Goal: Task Accomplishment & Management: Use online tool/utility

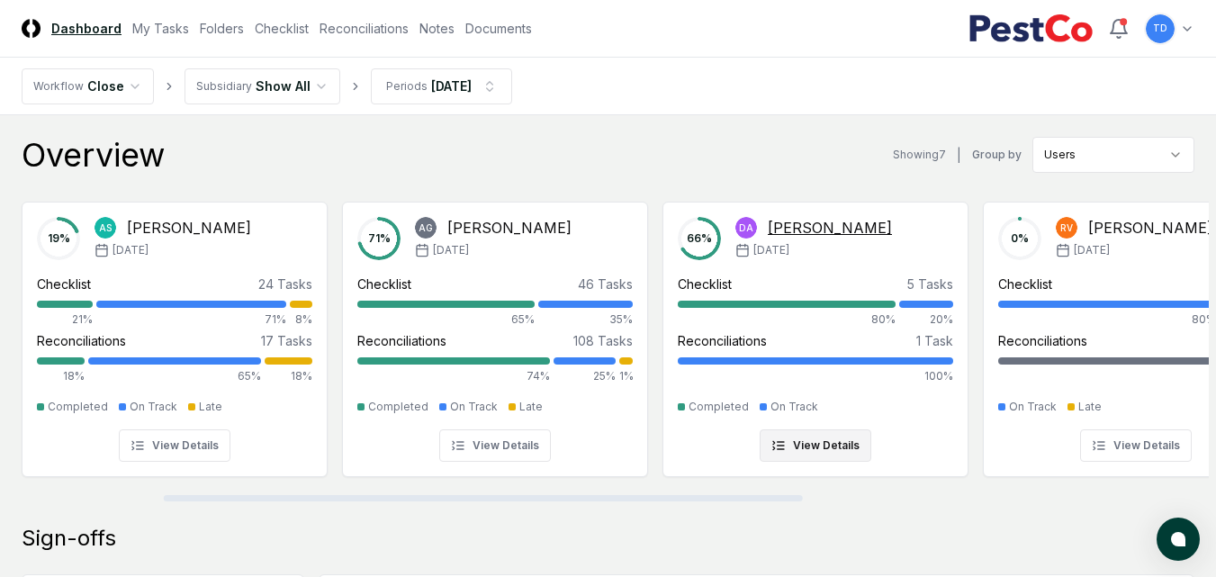
scroll to position [0, 1055]
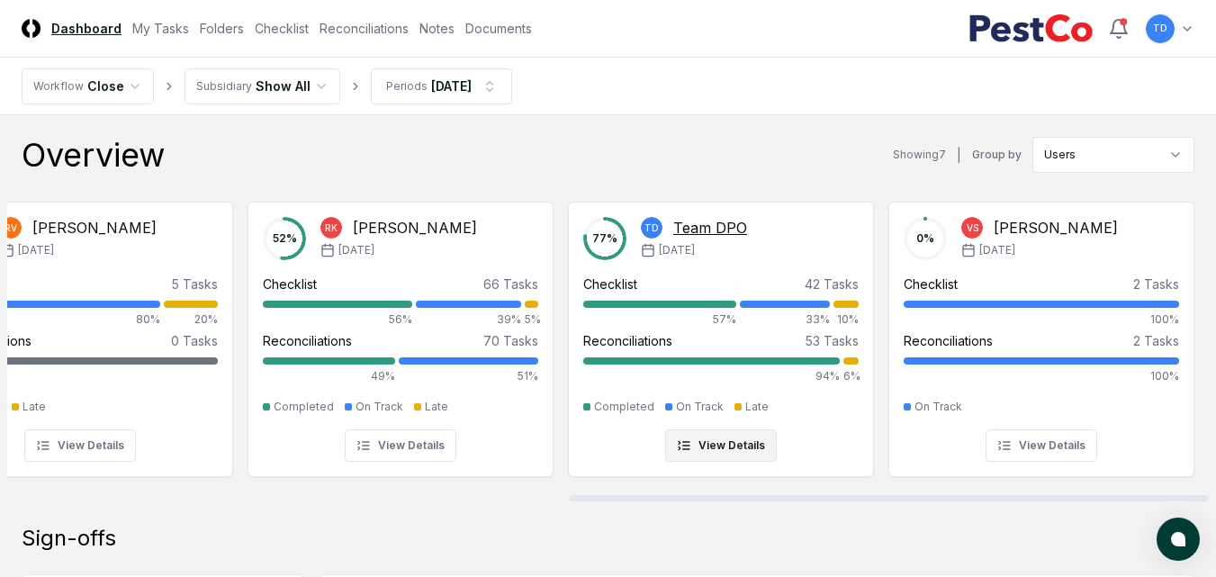
click at [719, 224] on div "Team DPO" at bounding box center [710, 228] width 74 height 22
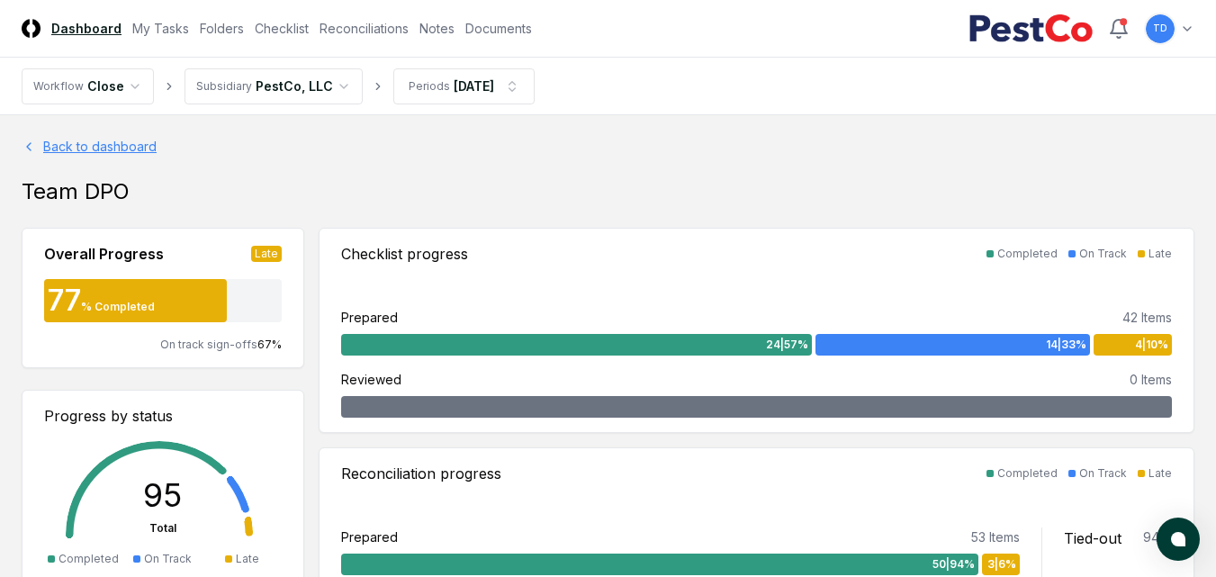
click at [40, 142] on link "Back to dashboard" at bounding box center [608, 146] width 1172 height 19
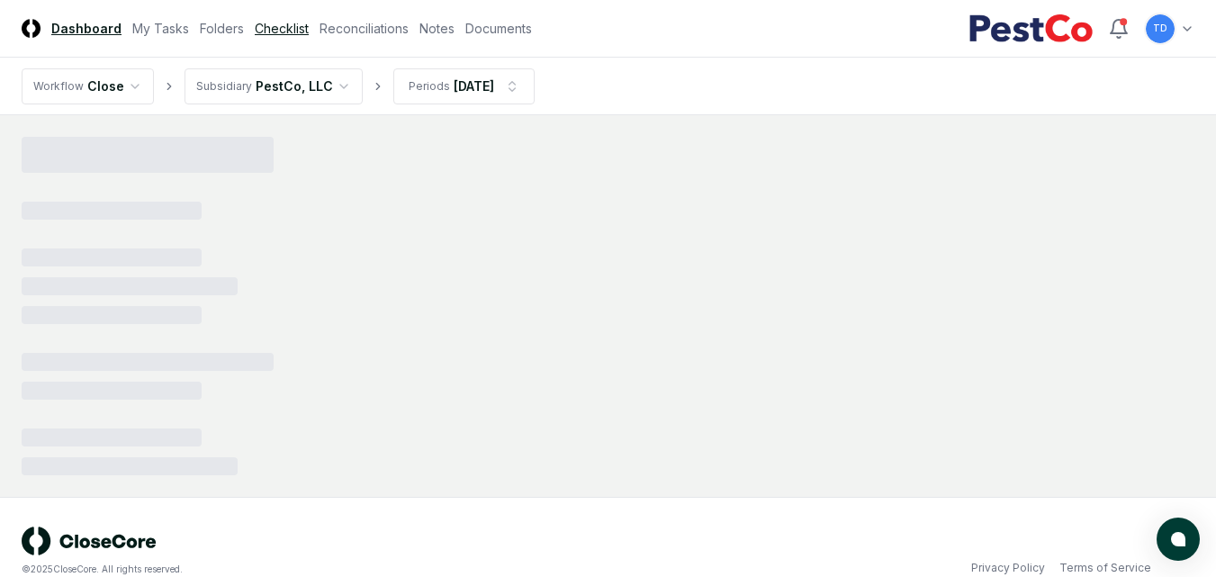
click at [284, 35] on link "Checklist" at bounding box center [282, 28] width 54 height 19
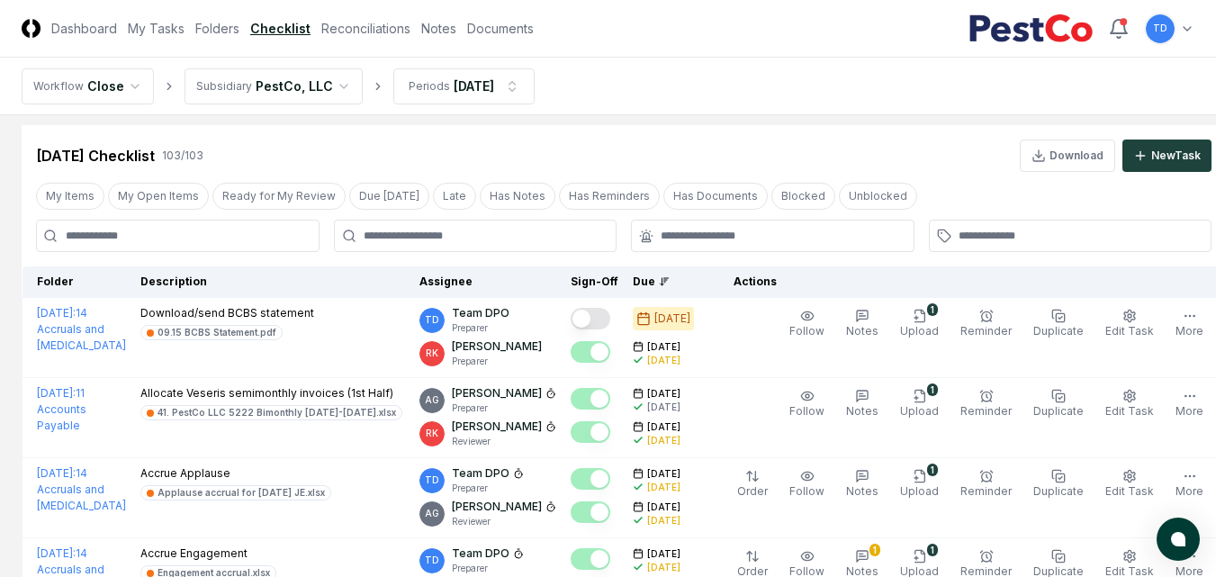
scroll to position [15, 0]
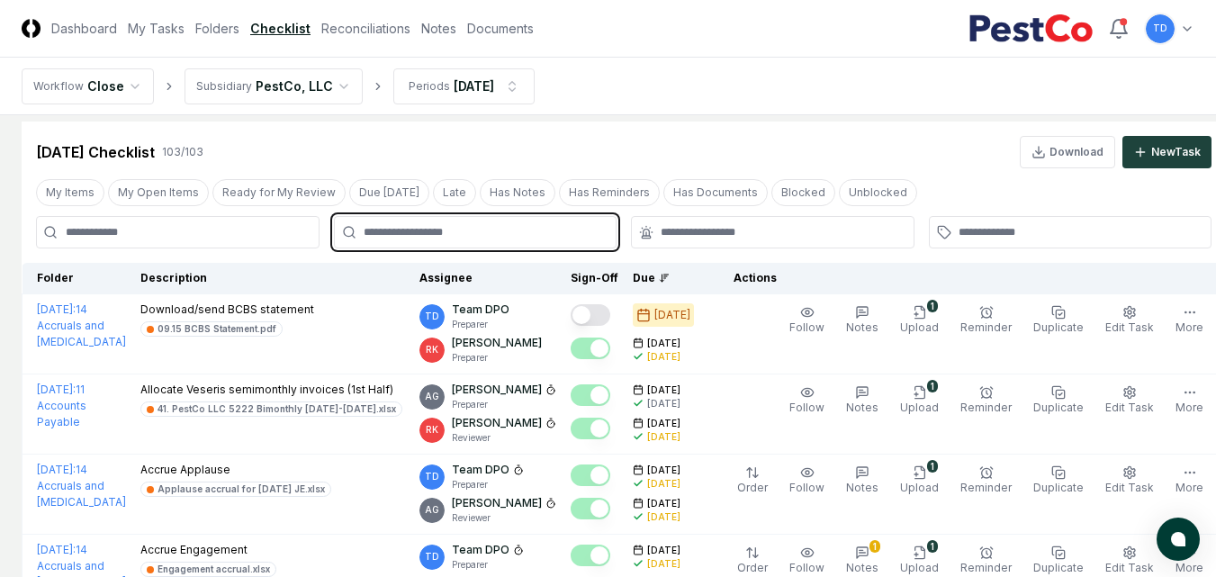
click at [482, 224] on input "text" at bounding box center [484, 232] width 242 height 16
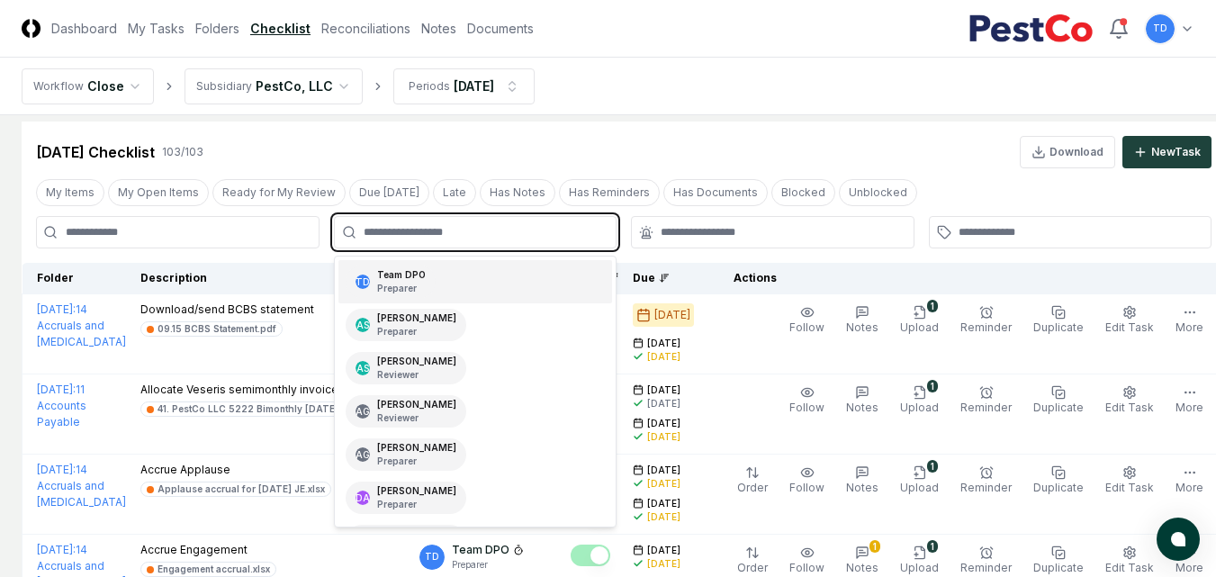
click at [446, 291] on div "TD Team DPO Preparer" at bounding box center [475, 281] width 274 height 43
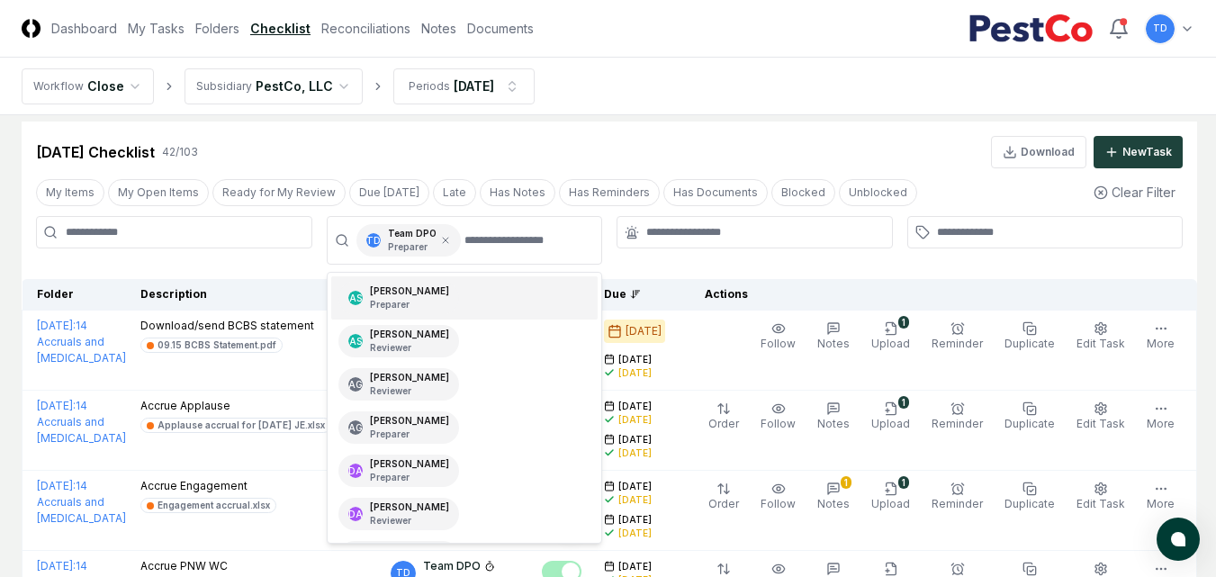
click at [636, 265] on div at bounding box center [754, 240] width 276 height 49
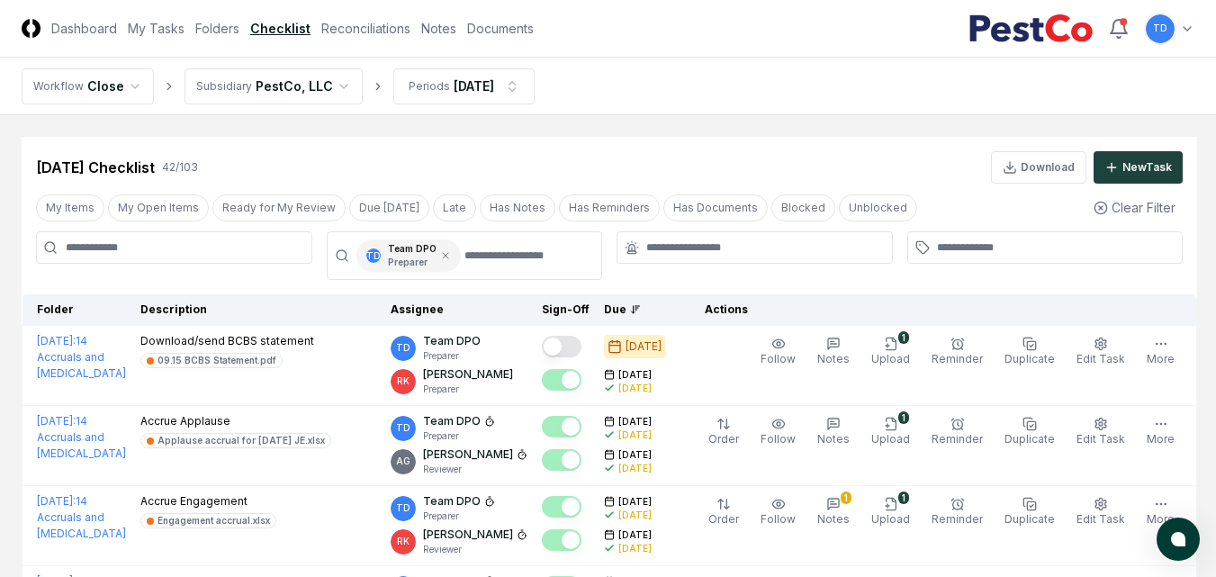
click at [641, 315] on icon at bounding box center [635, 309] width 11 height 11
click at [440, 253] on icon at bounding box center [445, 255] width 11 height 11
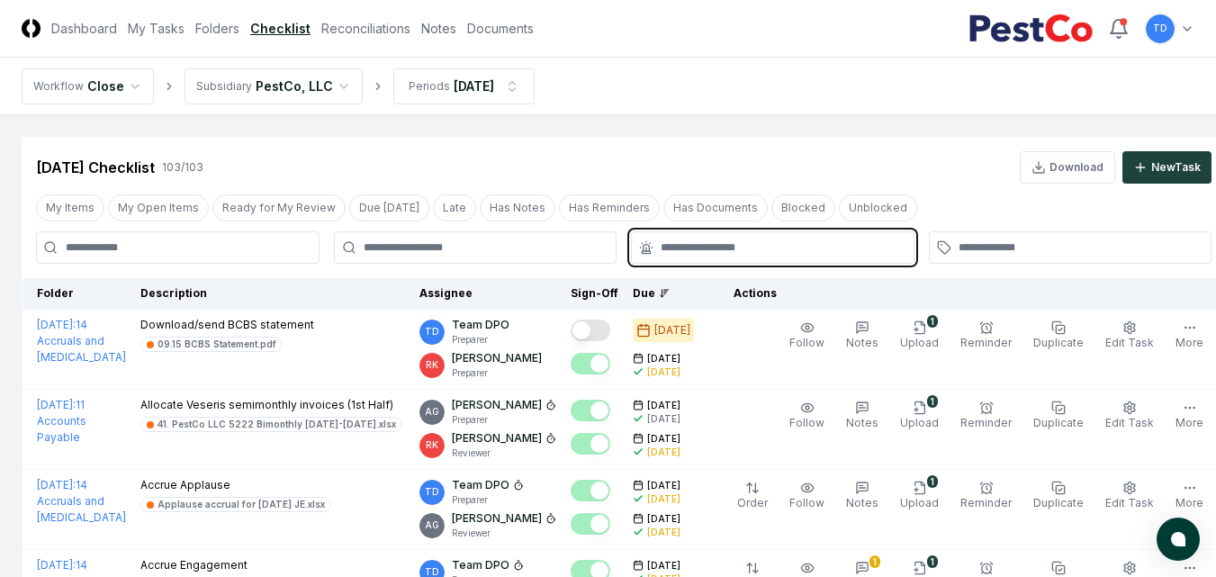
click at [705, 250] on input "text" at bounding box center [781, 247] width 242 height 16
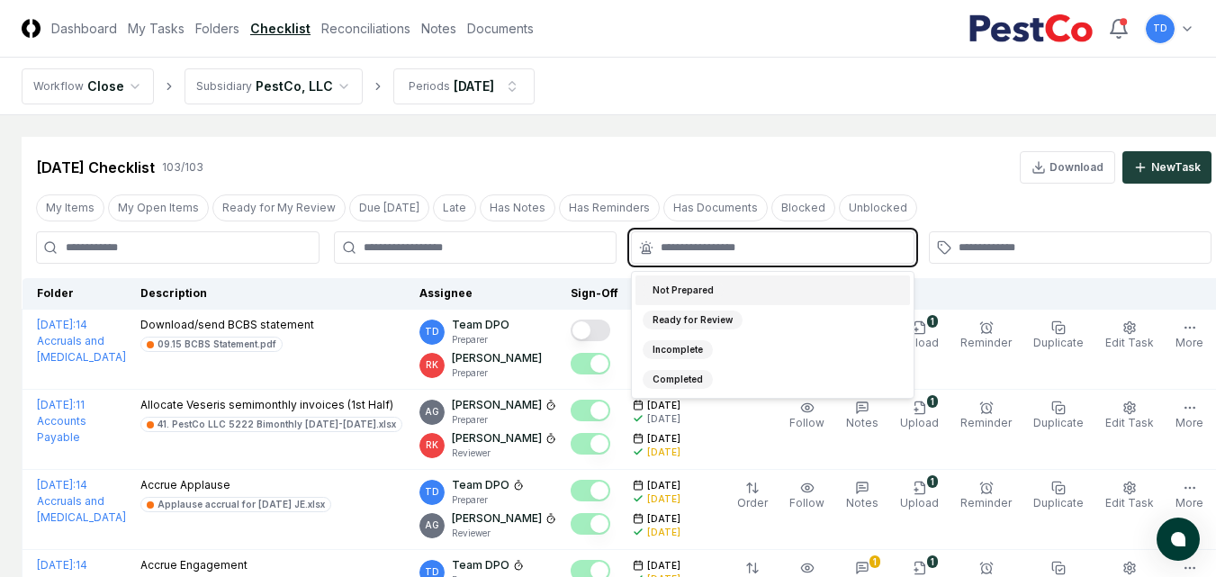
click at [677, 292] on div "Not Prepared" at bounding box center [682, 290] width 81 height 19
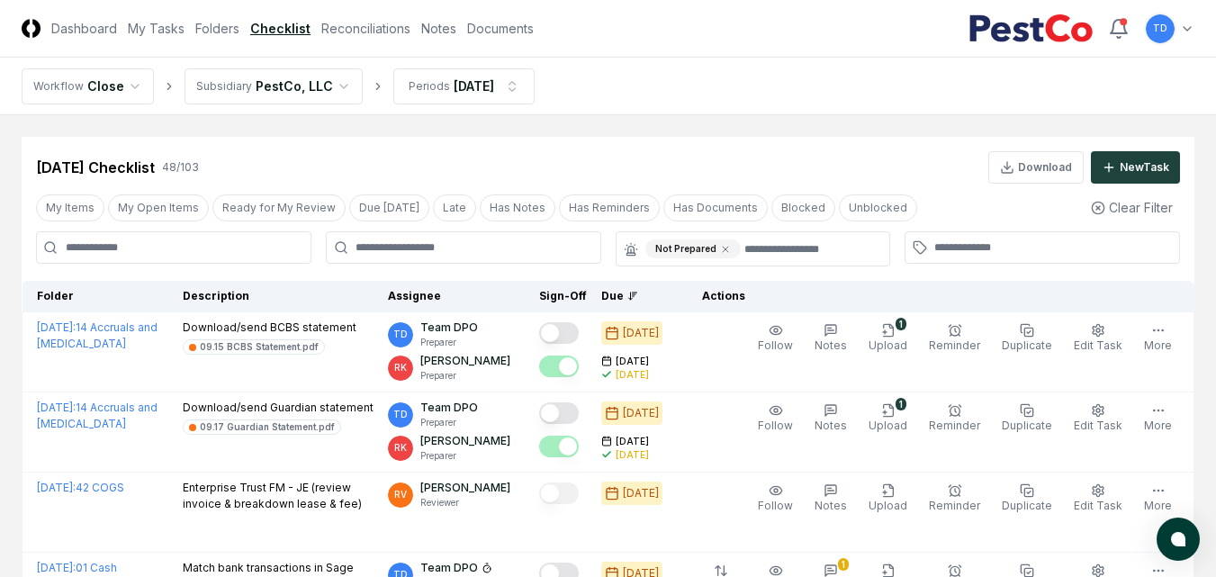
click at [464, 266] on div at bounding box center [463, 248] width 275 height 35
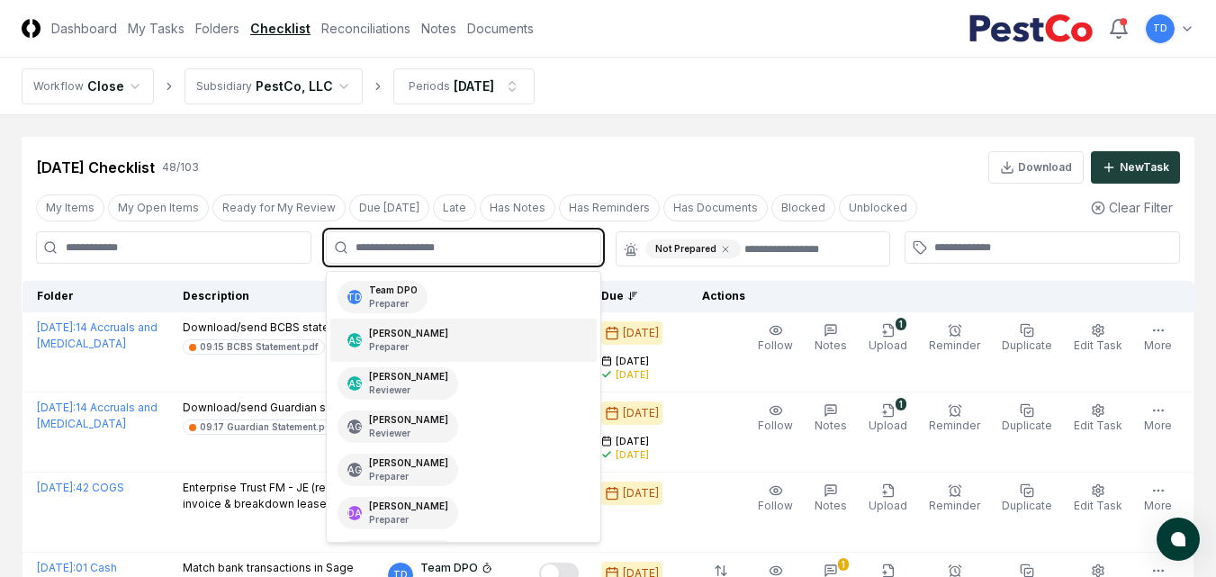
click at [482, 249] on input "text" at bounding box center [472, 247] width 234 height 16
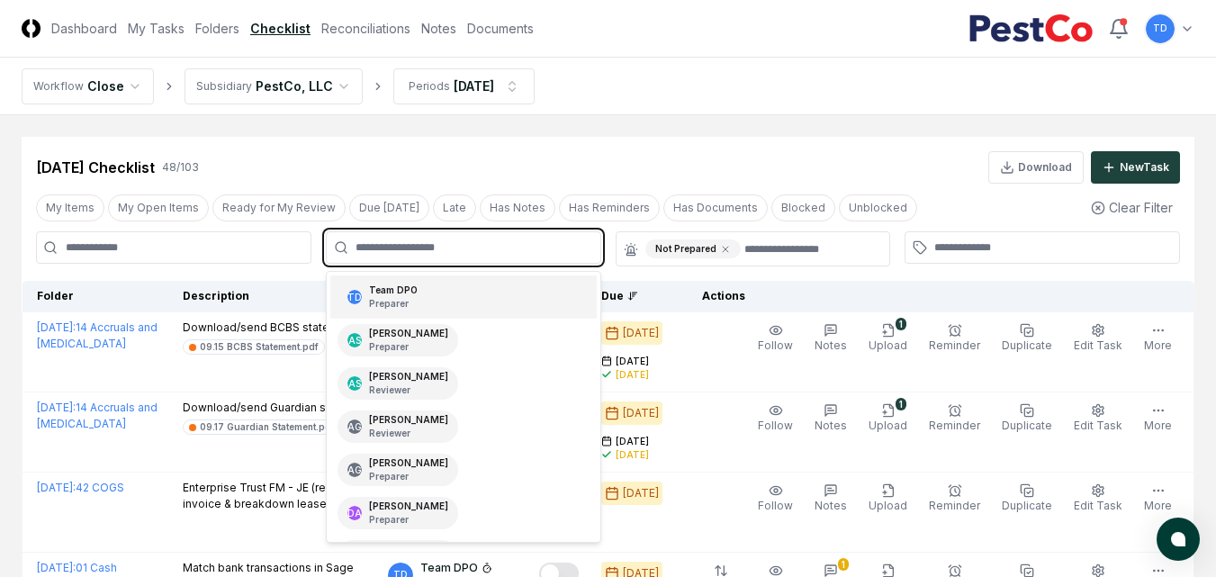
click at [440, 305] on div "TD Team DPO Preparer" at bounding box center [463, 296] width 266 height 43
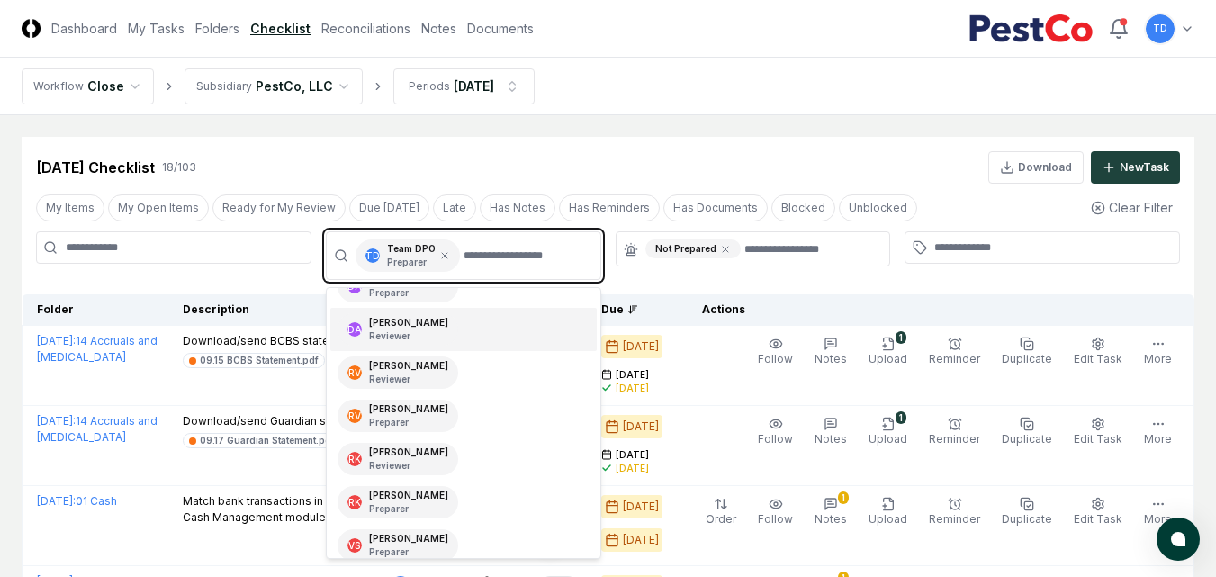
scroll to position [212, 0]
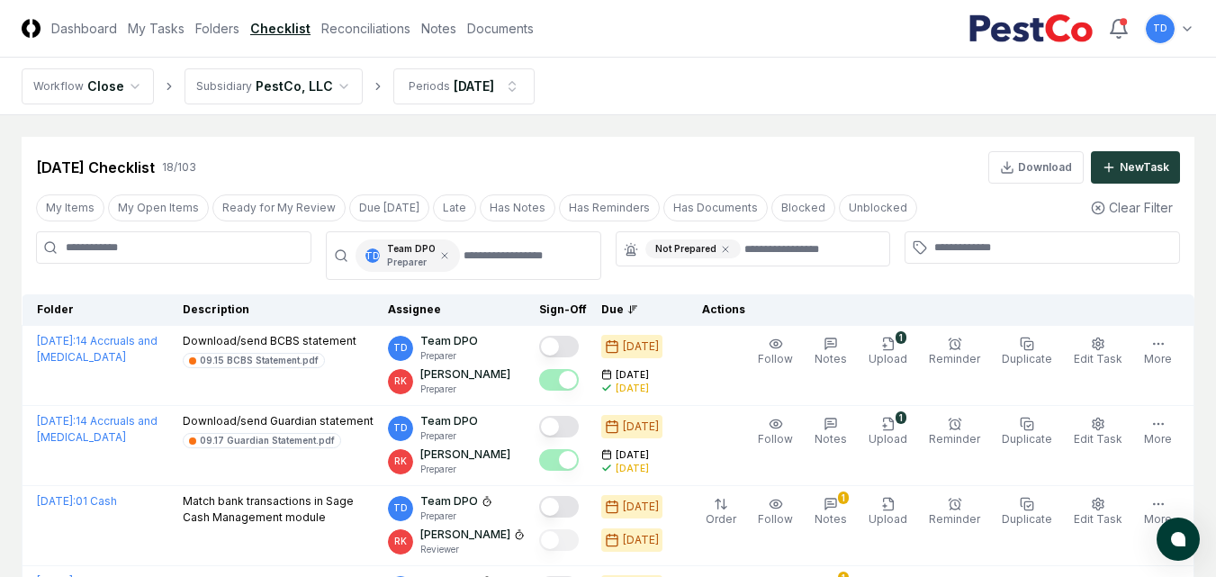
drag, startPoint x: 255, startPoint y: 291, endPoint x: 277, endPoint y: 301, distance: 25.0
click at [256, 280] on div at bounding box center [173, 255] width 275 height 49
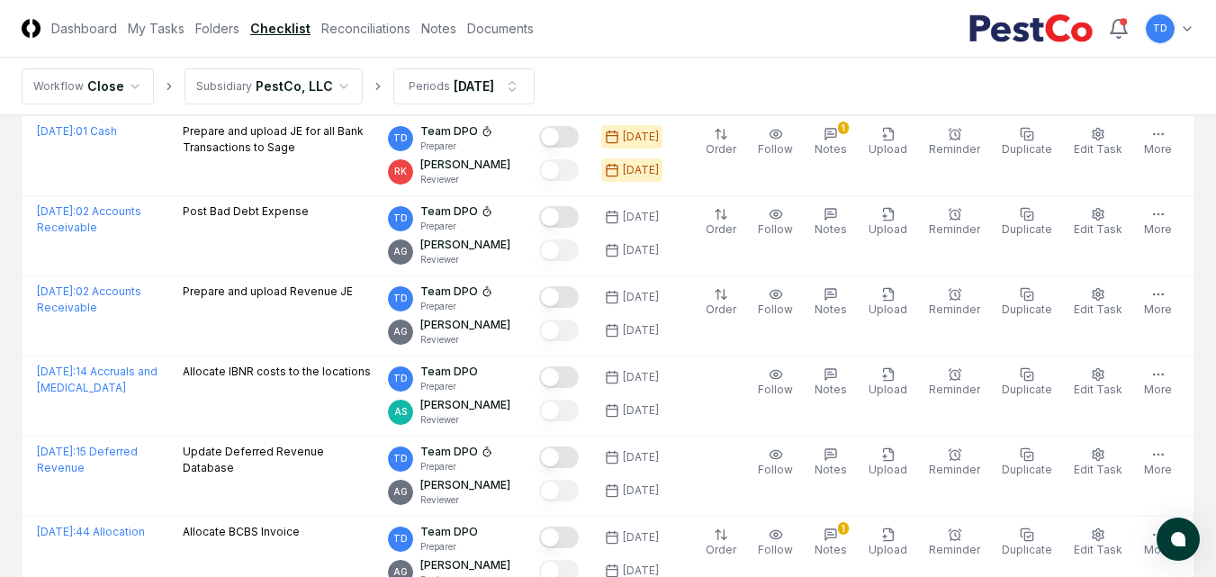
scroll to position [0, 0]
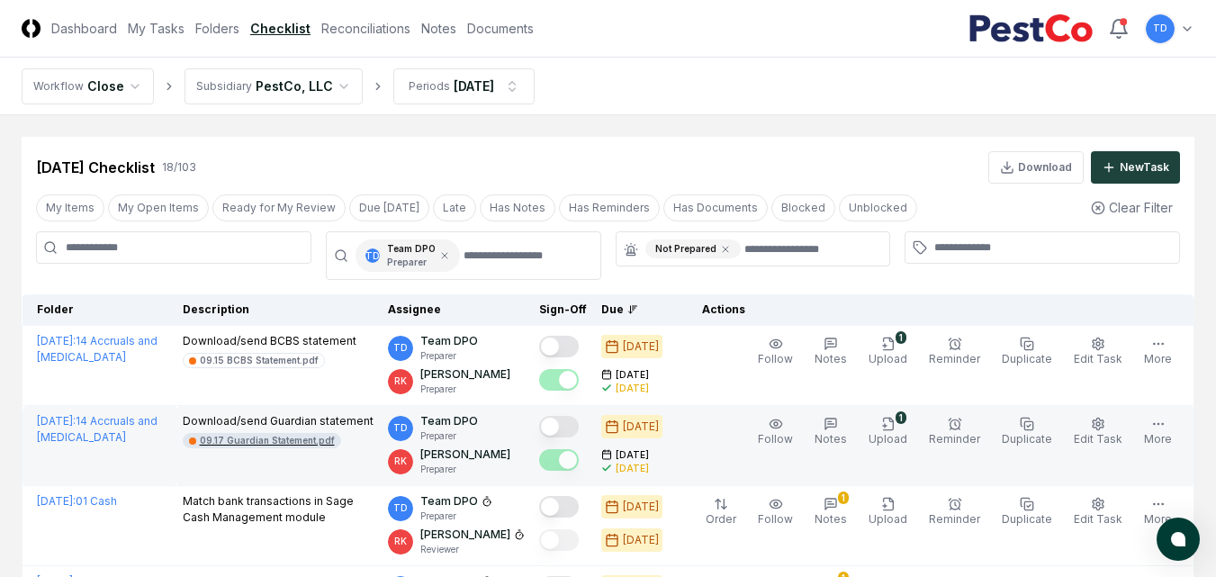
click at [288, 447] on div "09.17 Guardian Statement.pdf" at bounding box center [267, 440] width 135 height 13
